Goal: Transaction & Acquisition: Book appointment/travel/reservation

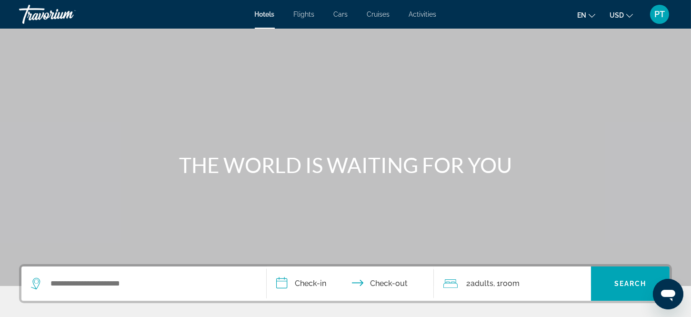
click at [301, 16] on span "Flights" at bounding box center [304, 14] width 21 height 8
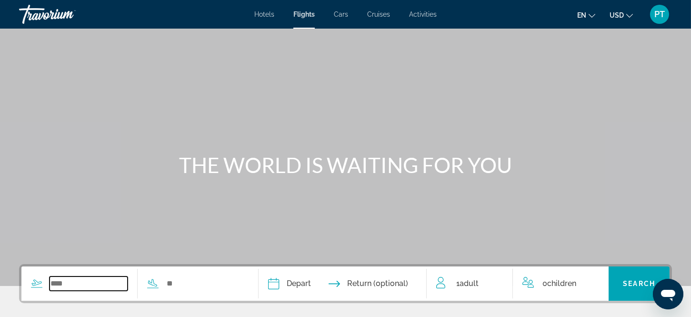
click at [101, 280] on input "Search widget" at bounding box center [88, 283] width 78 height 14
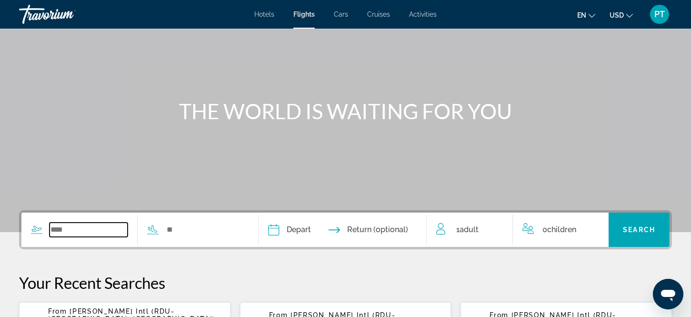
scroll to position [232, 0]
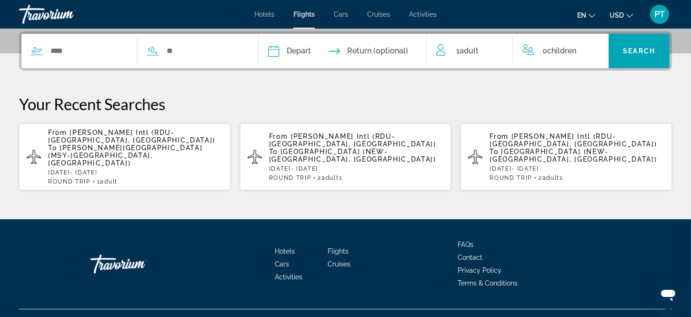
click at [115, 144] on span "[PERSON_NAME][GEOGRAPHIC_DATA] (MSY-[GEOGRAPHIC_DATA], [GEOGRAPHIC_DATA])" at bounding box center [125, 155] width 154 height 23
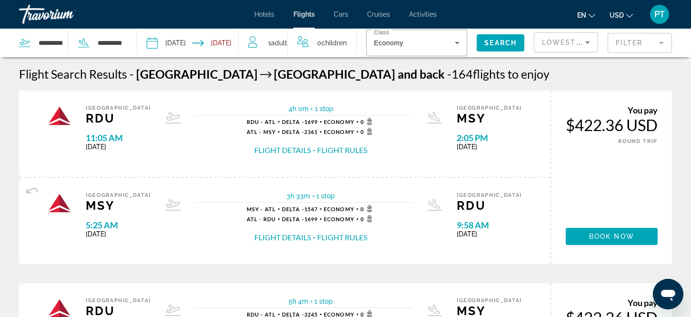
click at [259, 37] on icon "Travelers: 1 adult, 0 children" at bounding box center [253, 41] width 11 height 11
click at [277, 43] on span "1 Adult Adults" at bounding box center [277, 42] width 19 height 13
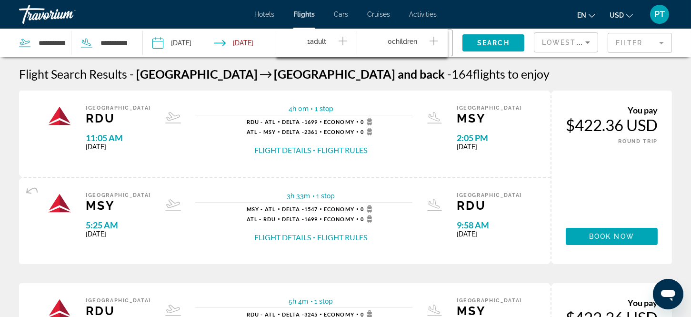
click at [340, 40] on icon "Increment adults" at bounding box center [342, 40] width 9 height 11
click at [489, 40] on span "Search" at bounding box center [493, 43] width 32 height 8
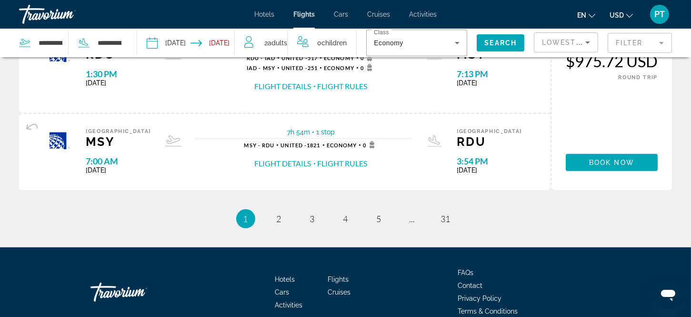
scroll to position [1043, 0]
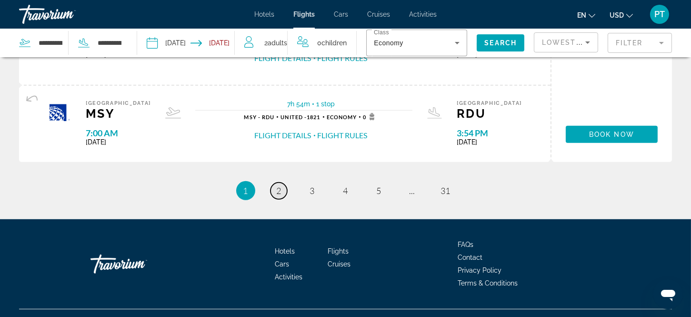
click at [279, 187] on span "2" at bounding box center [279, 190] width 5 height 10
